Goal: Information Seeking & Learning: Learn about a topic

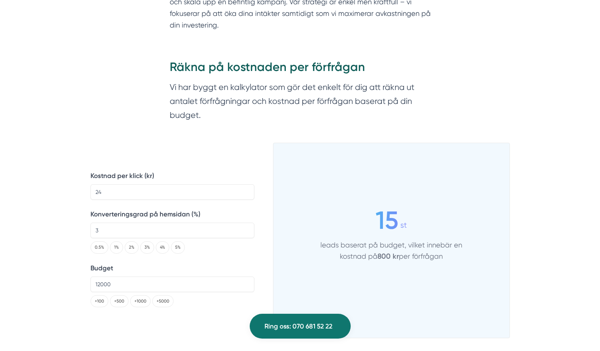
scroll to position [1012, 0]
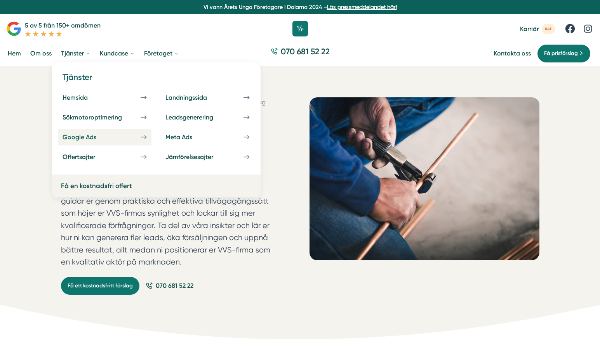
click at [90, 141] on div "Google Ads" at bounding box center [89, 137] width 52 height 7
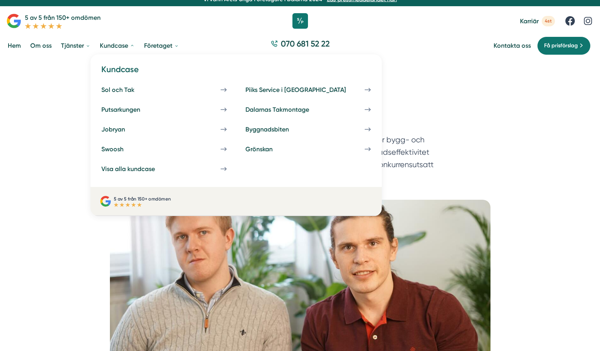
scroll to position [8, 0]
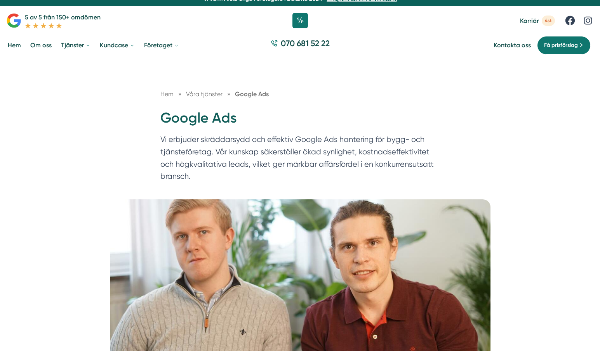
click at [17, 45] on link "Hem" at bounding box center [14, 45] width 16 height 20
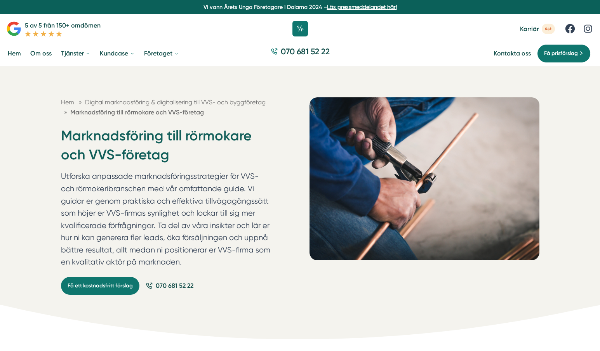
click at [13, 52] on link "Hem" at bounding box center [14, 53] width 16 height 20
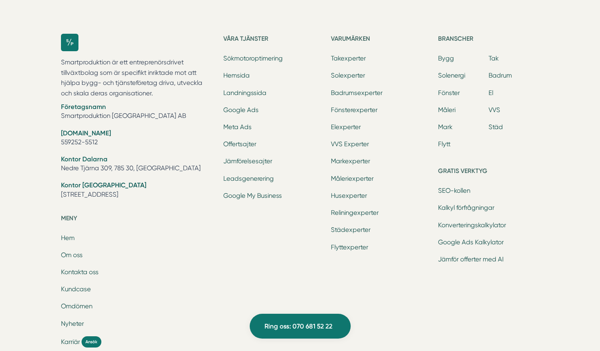
scroll to position [2473, 0]
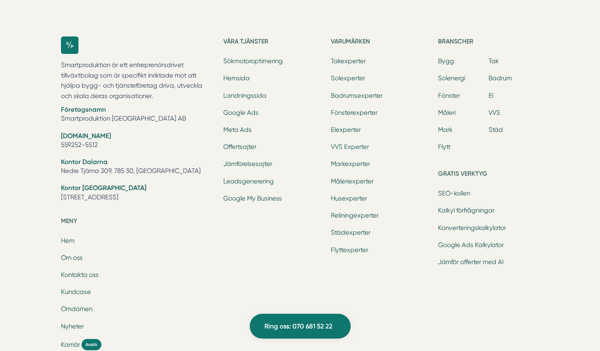
click at [350, 147] on link "VVS Experter" at bounding box center [350, 146] width 38 height 7
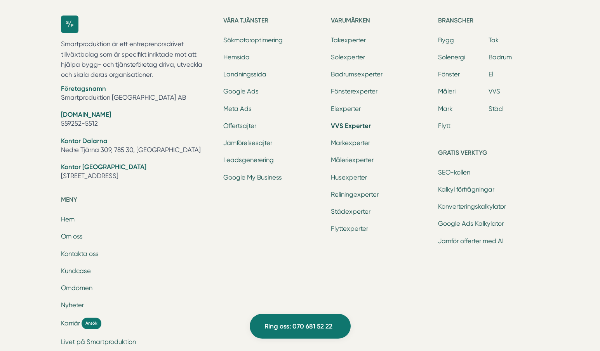
scroll to position [1819, 0]
click at [494, 94] on link "VVS" at bounding box center [494, 91] width 12 height 7
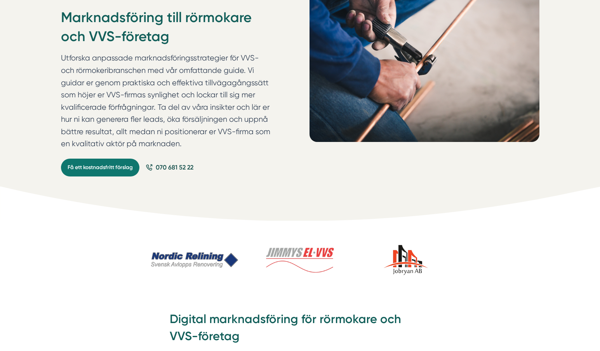
scroll to position [82, 0]
